Goal: Navigation & Orientation: Find specific page/section

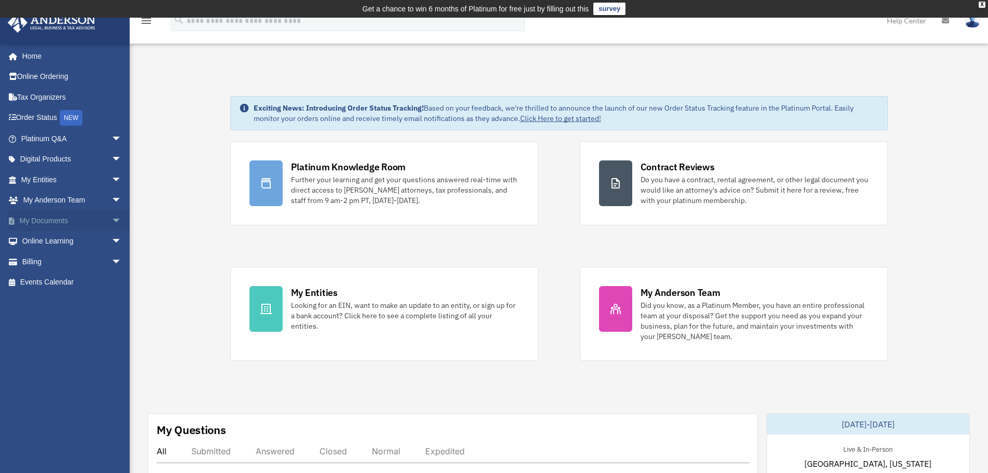
click at [113, 216] on span "arrow_drop_down" at bounding box center [122, 220] width 21 height 21
click at [112, 176] on span "arrow_drop_down" at bounding box center [122, 179] width 21 height 21
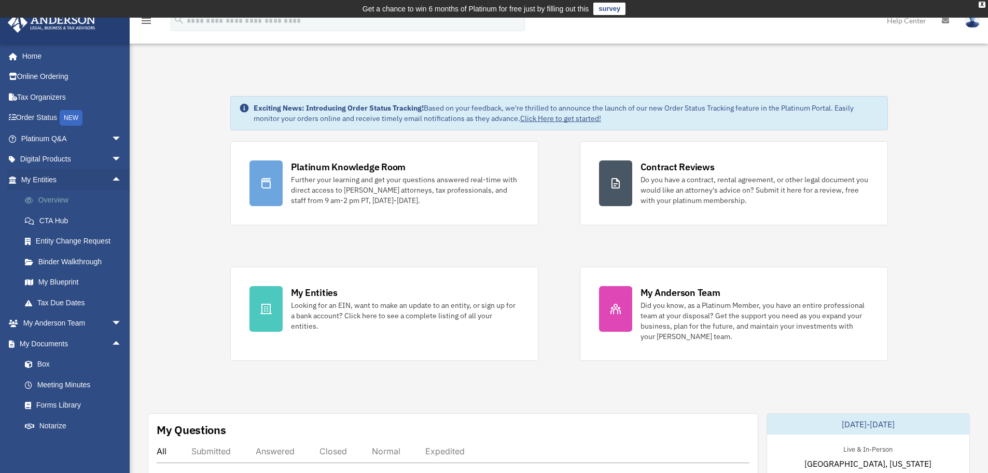
click at [66, 204] on link "Overview" at bounding box center [76, 200] width 123 height 21
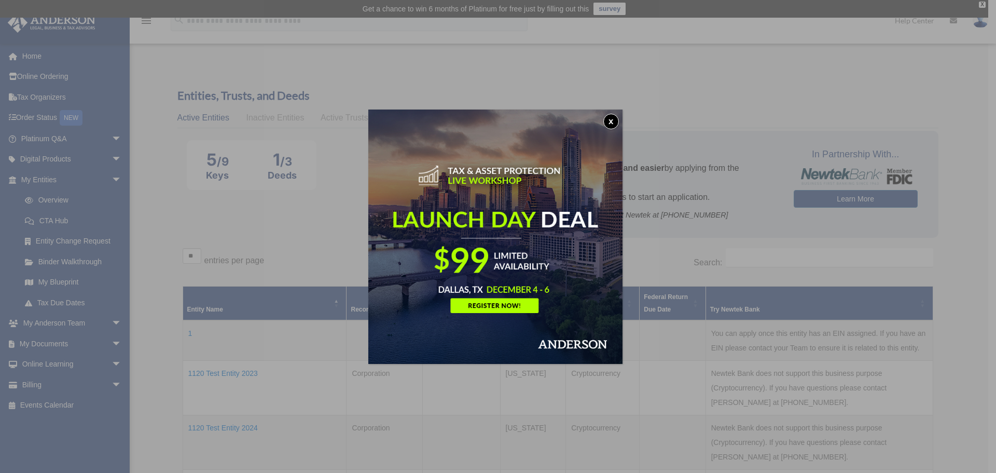
click at [611, 124] on button "x" at bounding box center [611, 122] width 16 height 16
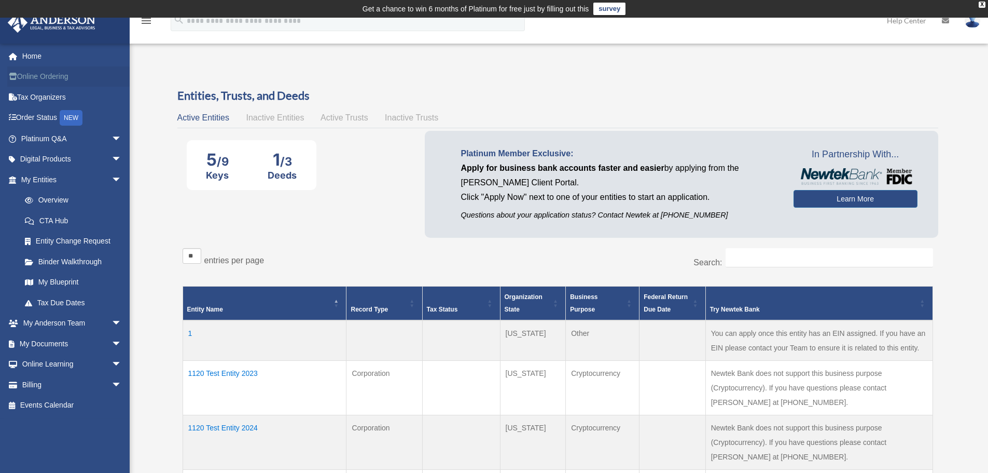
click at [37, 76] on link "Online Ordering" at bounding box center [72, 76] width 130 height 21
click at [42, 57] on link "Home" at bounding box center [72, 56] width 130 height 21
